Goal: Task Accomplishment & Management: Use online tool/utility

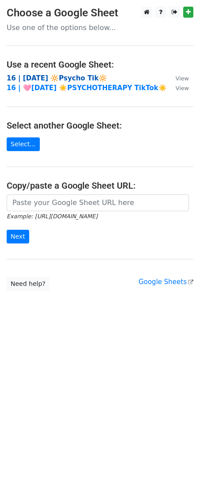
click at [49, 80] on strong "16 | [DATE] 🔆Psycho Tik🔆" at bounding box center [57, 78] width 100 height 8
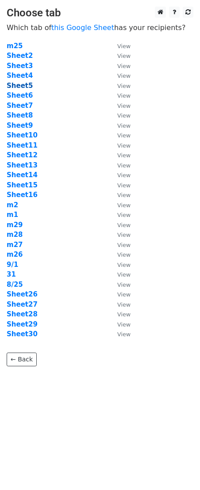
click at [25, 86] on strong "Sheet5" at bounding box center [20, 86] width 26 height 8
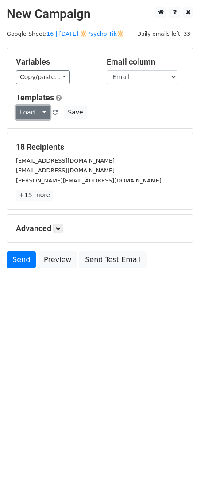
click at [34, 112] on link "Load..." at bounding box center [33, 113] width 34 height 14
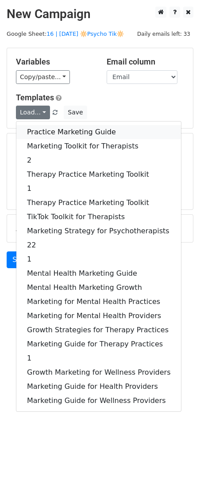
click at [65, 131] on link "Practice Marketing Guide" at bounding box center [98, 132] width 164 height 14
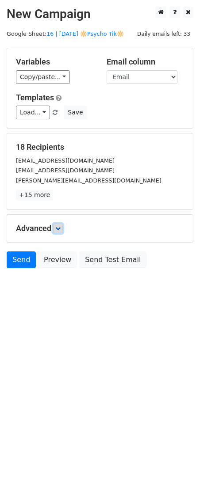
click at [63, 226] on link at bounding box center [58, 229] width 10 height 10
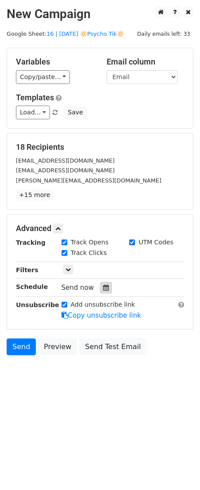
click at [103, 285] on icon at bounding box center [106, 288] width 6 height 6
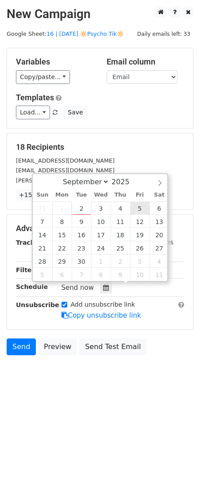
type input "2025-09-05 12:00"
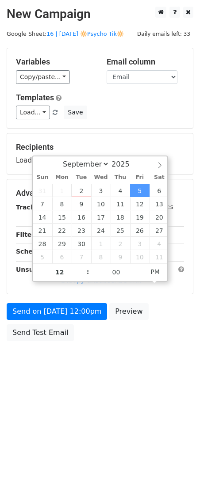
click at [74, 320] on div "Send on Sep 5 at 12:00pm Preview Send Test Email" at bounding box center [100, 324] width 200 height 42
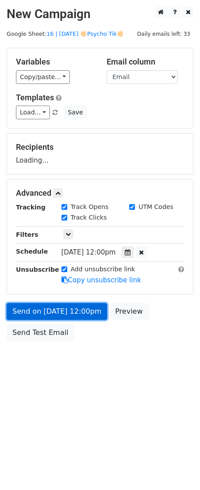
click at [74, 316] on form "Variables Copy/paste... {{Name}} {{Email}} Email column Name Email Templates Lo…" at bounding box center [100, 197] width 187 height 298
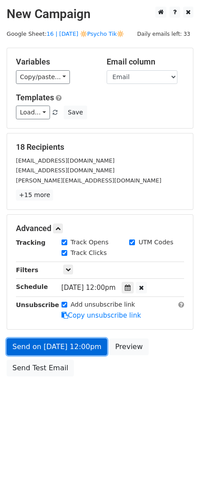
click at [59, 347] on link "Send on Sep 5 at 12:00pm" at bounding box center [57, 347] width 100 height 17
click at [85, 347] on link "Send on Sep 5 at 12:00pm" at bounding box center [57, 347] width 100 height 17
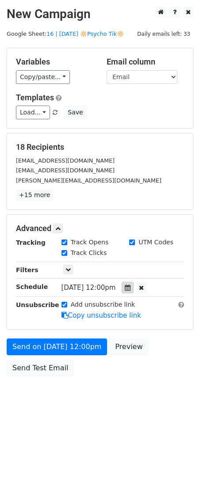
click at [130, 287] on icon at bounding box center [128, 288] width 6 height 6
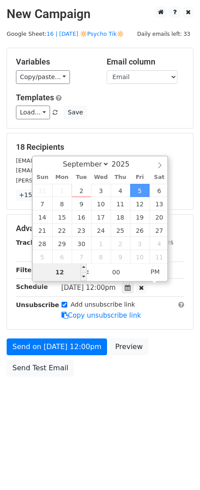
click at [68, 269] on input "12" at bounding box center [60, 272] width 54 height 18
type input "6"
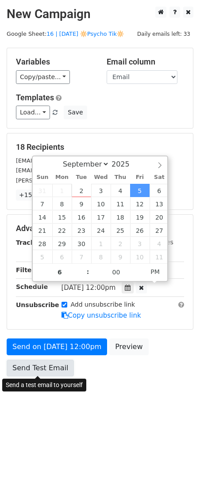
type input "2025-09-05 18:00"
click at [31, 368] on link "Send Test Email" at bounding box center [40, 368] width 67 height 17
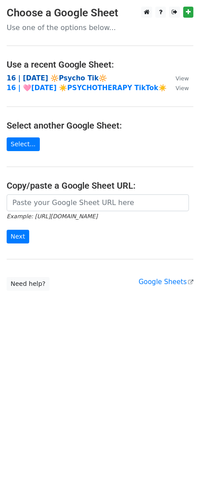
click at [70, 78] on strong "16 | AUG 25 🔆Psycho Tik🔆" at bounding box center [57, 78] width 100 height 8
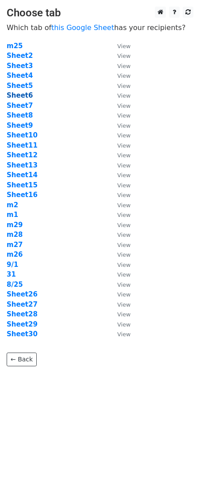
click at [19, 93] on strong "Sheet6" at bounding box center [20, 95] width 26 height 8
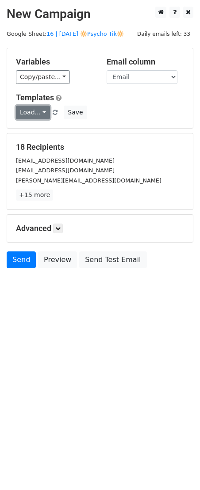
click at [29, 114] on link "Load..." at bounding box center [33, 113] width 34 height 14
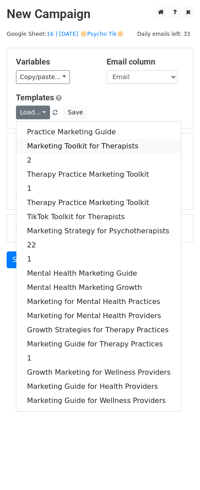
click at [47, 144] on link "Marketing Toolkit for Therapists" at bounding box center [98, 146] width 164 height 14
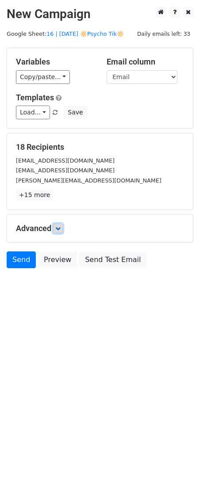
click at [59, 229] on icon at bounding box center [57, 228] width 5 height 5
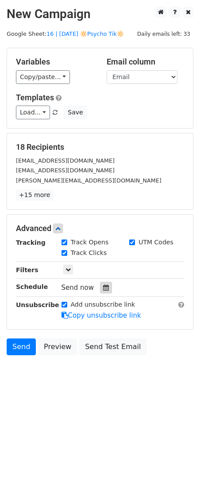
click at [103, 289] on icon at bounding box center [106, 288] width 6 height 6
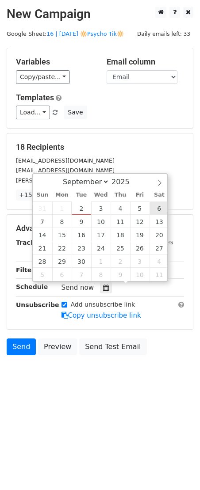
type input "[DATE] 12:00"
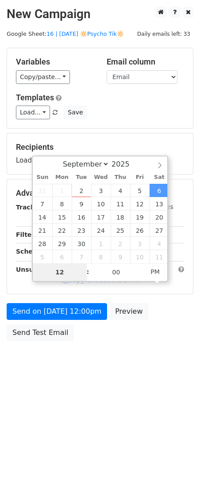
type input "7"
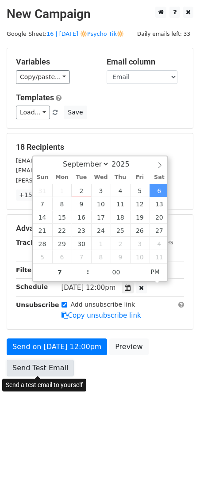
type input "[DATE] 19:00"
click at [34, 368] on link "Send Test Email" at bounding box center [40, 368] width 67 height 17
